Goal: Find specific page/section: Find specific page/section

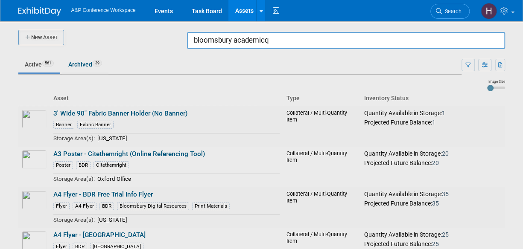
type input "bloomsbury academicq"
click at [262, 67] on div at bounding box center [262, 124] width 0 height 249
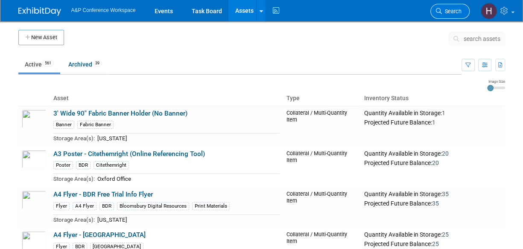
click at [463, 11] on link "Search" at bounding box center [449, 11] width 39 height 15
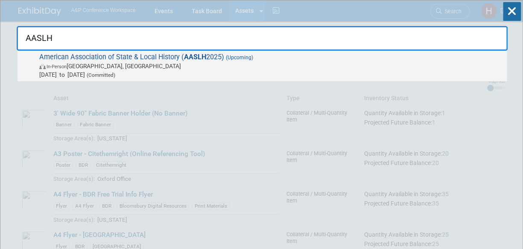
type input "AASLH"
click at [371, 70] on span "[DATE] to [DATE] (Committed)" at bounding box center [270, 74] width 463 height 9
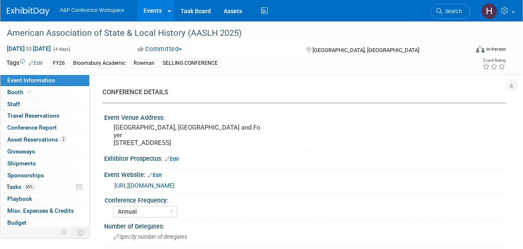
select select "Annual"
select select "Level 2"
select select "In-Person Booth"
select select "Museum Professionals"
select select "Bloomsbury Academic"
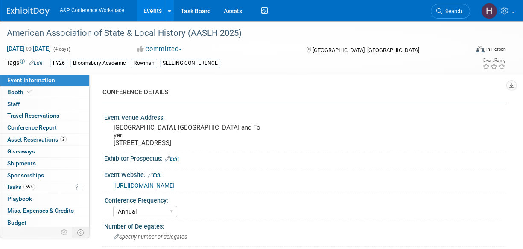
select select "Amanda Oney"
select select "Taylor Thompson"
select select "Ami Reitmeier"
select select "Brand/Subject Presence​"
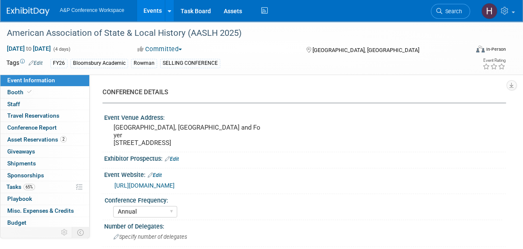
click at [144, 58] on div "Tags Edit FY26 Bloomsbury Academic Rowman SELLING CONFERENCE" at bounding box center [213, 63] width 414 height 13
click at [44, 87] on link "Booth" at bounding box center [44, 93] width 89 height 12
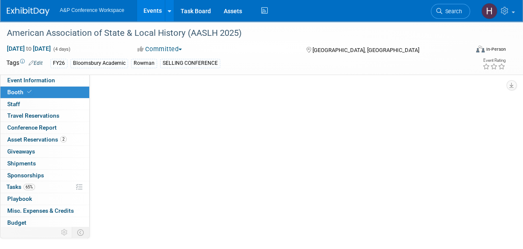
select select "RLKP"
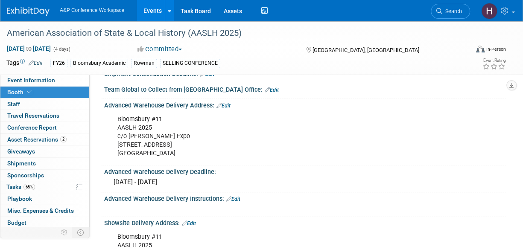
scroll to position [399, 0]
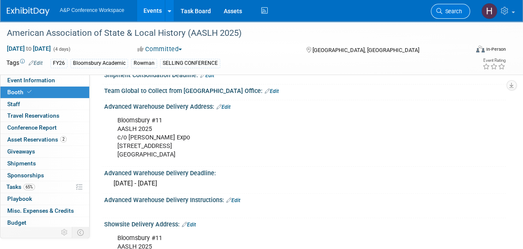
click at [447, 11] on span "Search" at bounding box center [452, 11] width 20 height 6
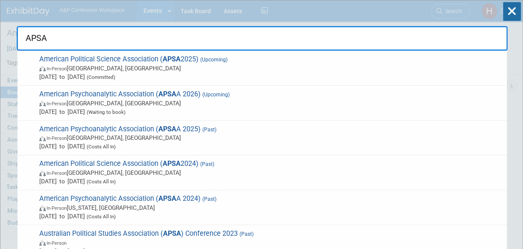
type input "APSA"
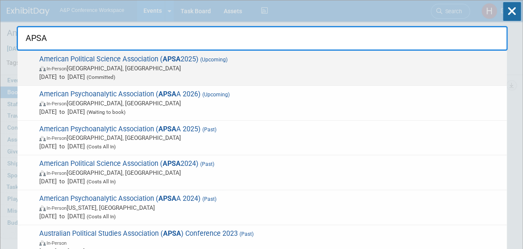
click at [160, 69] on span "In-Person Vancouver, Canada" at bounding box center [270, 68] width 463 height 9
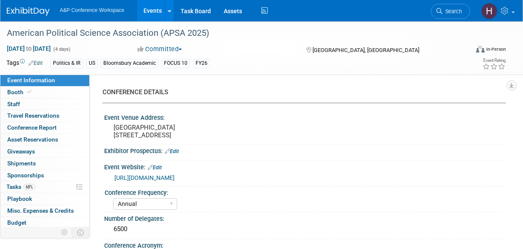
select select "Annual"
select select "Level 2"
select select "In-Person Booth"
select select "Politics & International Relations"
select select "Bloomsbury Academic"
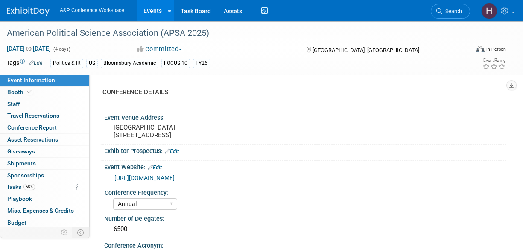
select select "Amanda Oney"
select select "Ami Reitmeier"
select select "Networking/Commissioning"
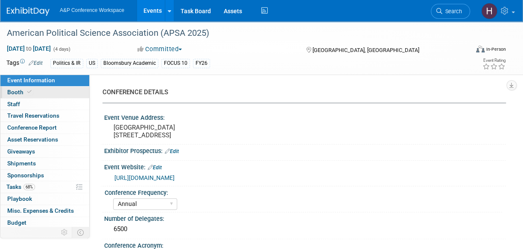
click at [23, 93] on span "Booth" at bounding box center [20, 92] width 26 height 7
select select "CUAP"
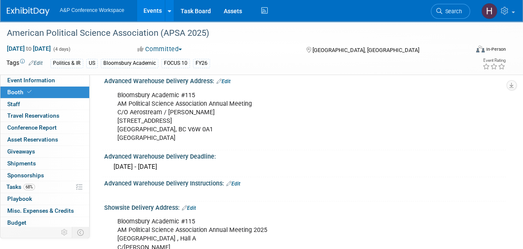
scroll to position [496, 0]
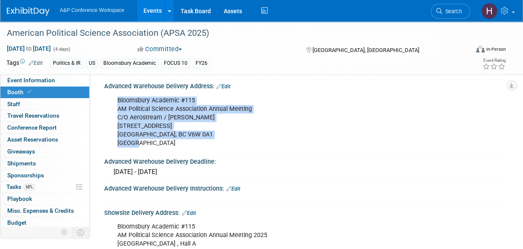
drag, startPoint x: 144, startPoint y: 142, endPoint x: 107, endPoint y: 102, distance: 54.4
click at [107, 102] on div "Bloomsbury Academic #115 AM Political Science Association Annual Meeting C/O Ae…" at bounding box center [305, 121] width 402 height 63
click at [146, 143] on div "Bloomsbury Academic #115 AM Political Science Association Annual Meeting C/O Ae…" at bounding box center [268, 122] width 315 height 60
drag, startPoint x: 146, startPoint y: 143, endPoint x: 113, endPoint y: 100, distance: 54.1
click at [113, 100] on div "Bloomsbury Academic #115 AM Political Science Association Annual Meeting C/O Ae…" at bounding box center [268, 122] width 315 height 60
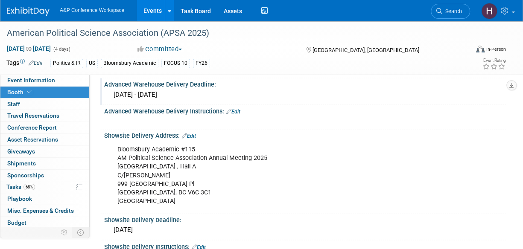
scroll to position [574, 0]
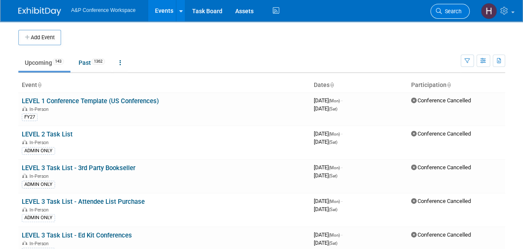
click at [437, 12] on icon at bounding box center [439, 11] width 6 height 6
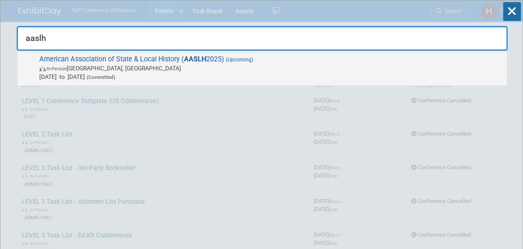
type input "aaslh"
click at [378, 70] on span "In-Person [GEOGRAPHIC_DATA], [GEOGRAPHIC_DATA]" at bounding box center [270, 68] width 463 height 9
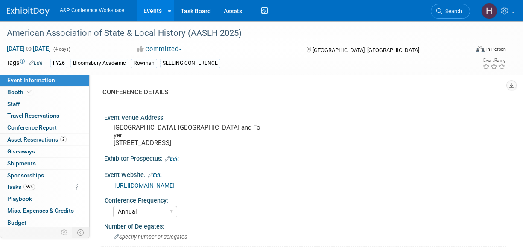
select select "Annual"
select select "Level 2"
select select "In-Person Booth"
select select "Museum Professionals"
select select "Bloomsbury Academic"
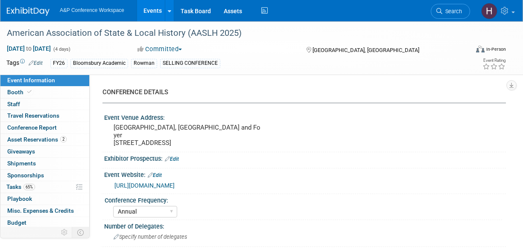
select select "[PERSON_NAME]"
select select "Brand/Subject Presence​"
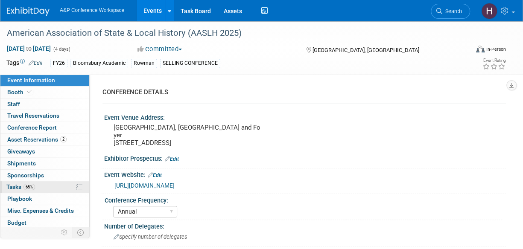
click at [26, 184] on span "65%" at bounding box center [29, 187] width 12 height 6
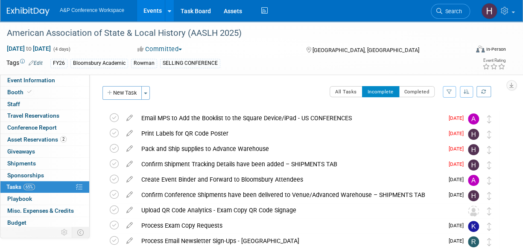
scroll to position [2, 0]
